Goal: Navigation & Orientation: Find specific page/section

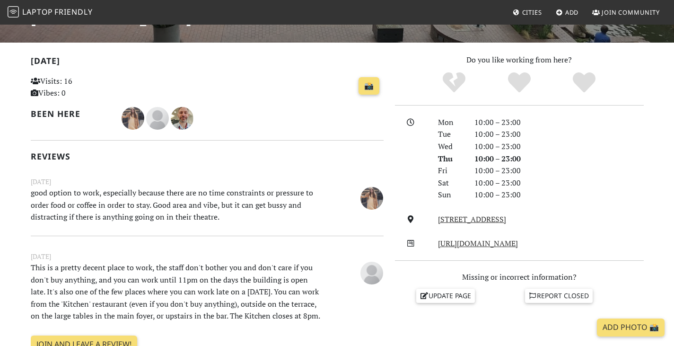
scroll to position [189, 0]
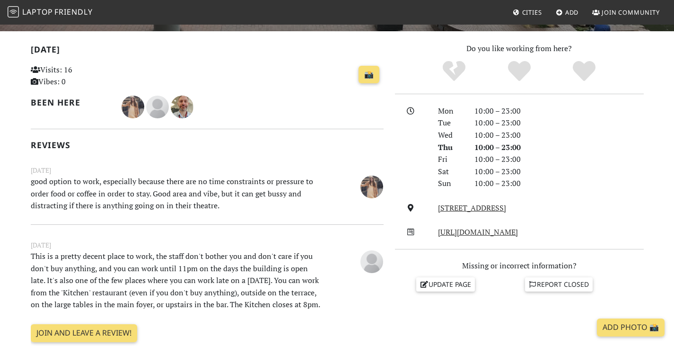
click at [74, 6] on link "Laptop Friendly" at bounding box center [50, 12] width 85 height 17
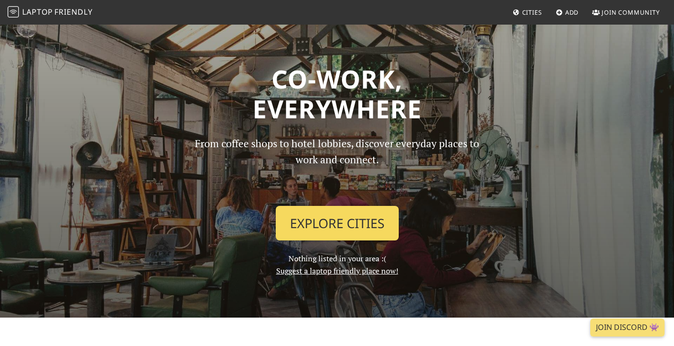
click at [342, 213] on link "Explore Cities" at bounding box center [337, 223] width 123 height 35
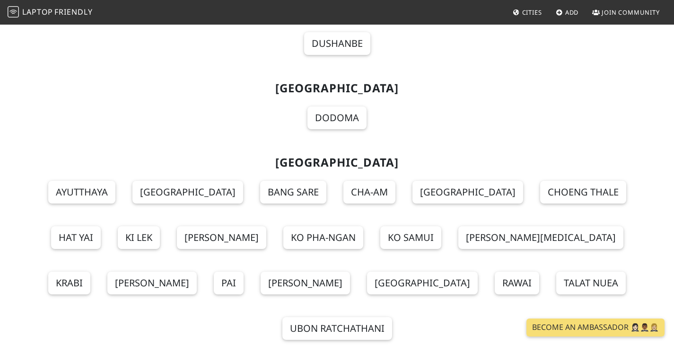
scroll to position [10419, 0]
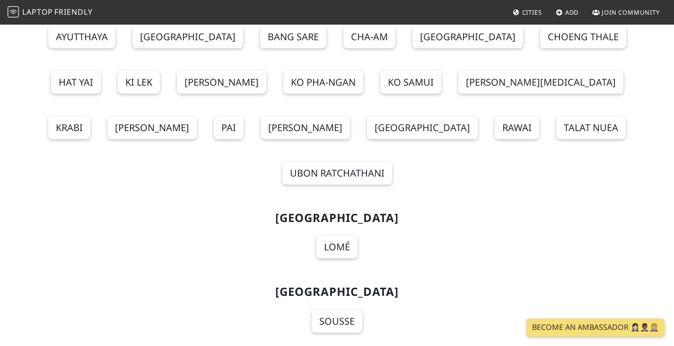
scroll to position [10514, 0]
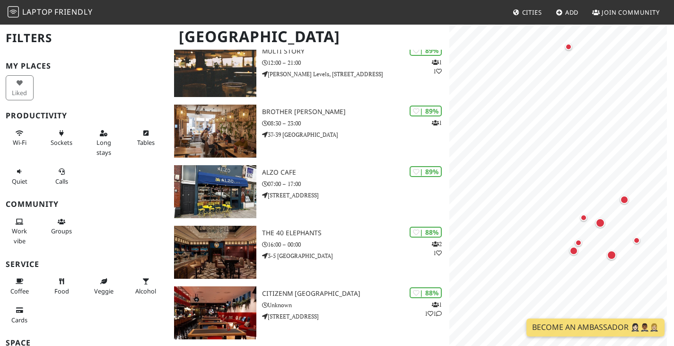
scroll to position [852, 0]
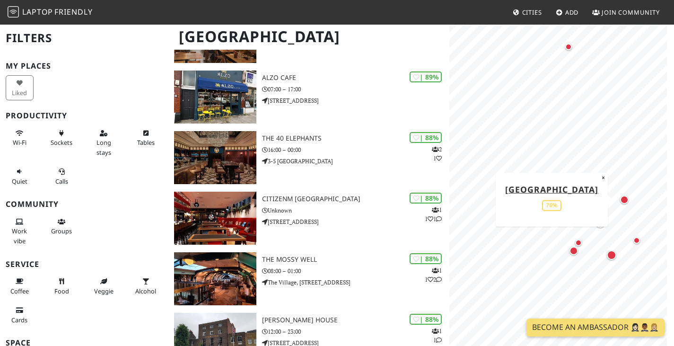
click at [626, 202] on div "Map marker" at bounding box center [624, 199] width 9 height 9
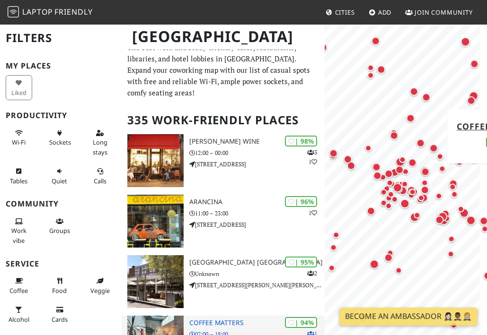
scroll to position [198, 0]
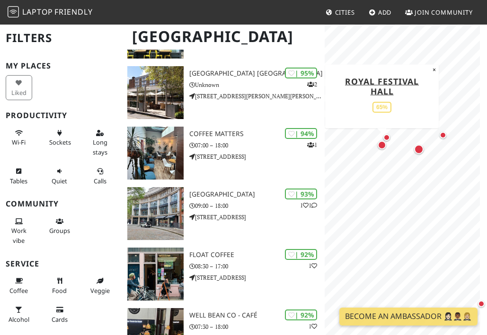
click at [382, 142] on div "Map marker" at bounding box center [382, 145] width 9 height 9
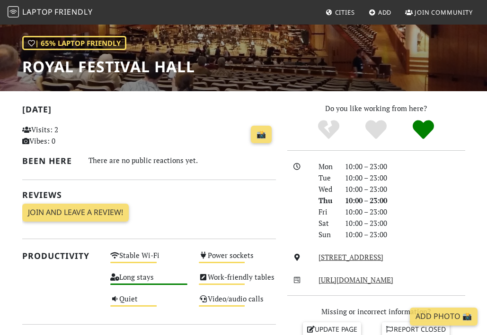
scroll to position [142, 0]
